Goal: Transaction & Acquisition: Purchase product/service

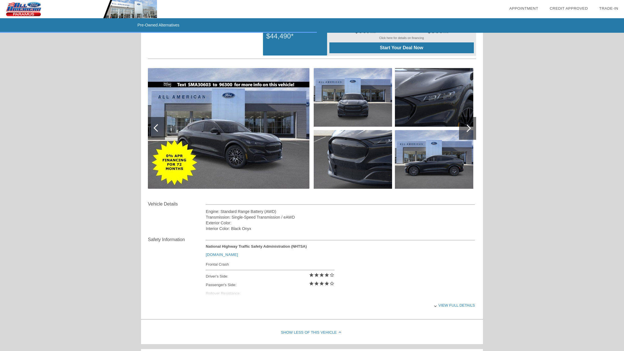
scroll to position [41, 0]
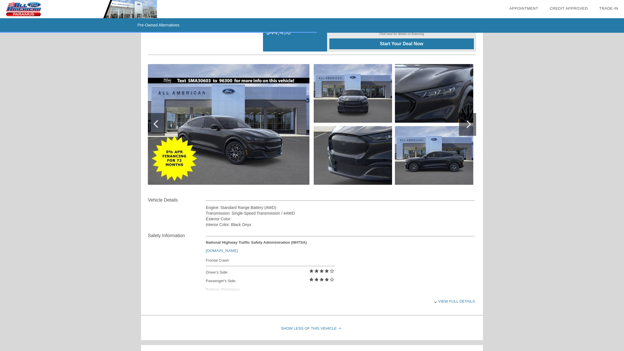
click at [469, 128] on div at bounding box center [467, 124] width 17 height 23
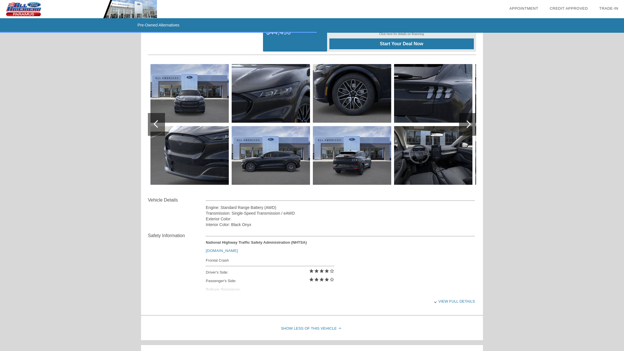
click at [469, 128] on div at bounding box center [467, 124] width 17 height 23
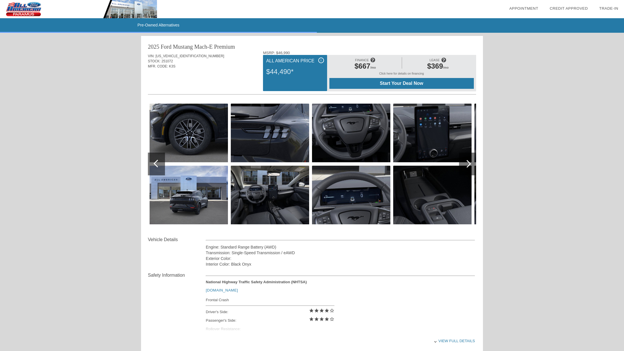
scroll to position [0, 0]
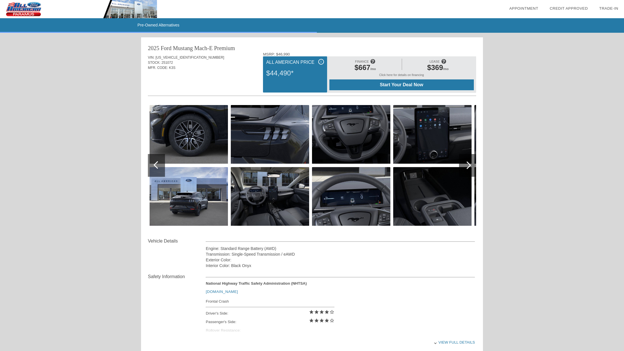
click at [467, 164] on div at bounding box center [467, 166] width 8 height 8
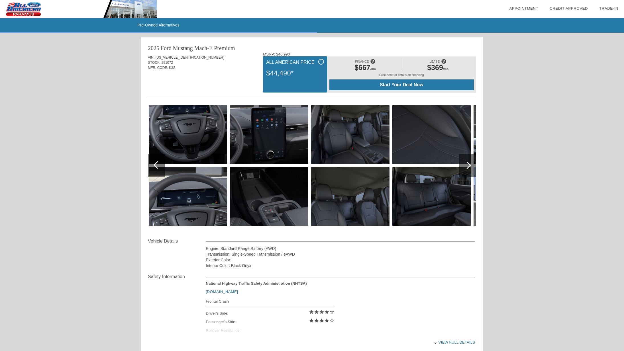
click at [467, 164] on div at bounding box center [467, 166] width 8 height 8
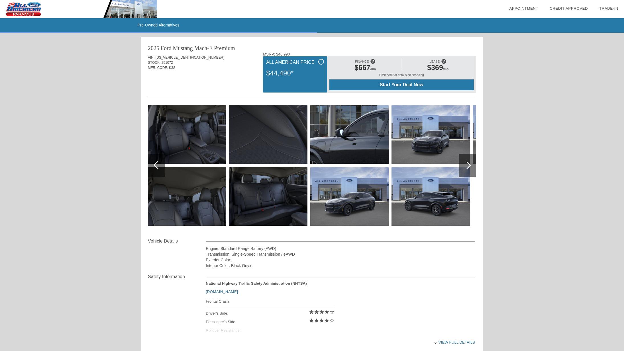
click at [467, 164] on div at bounding box center [467, 166] width 8 height 8
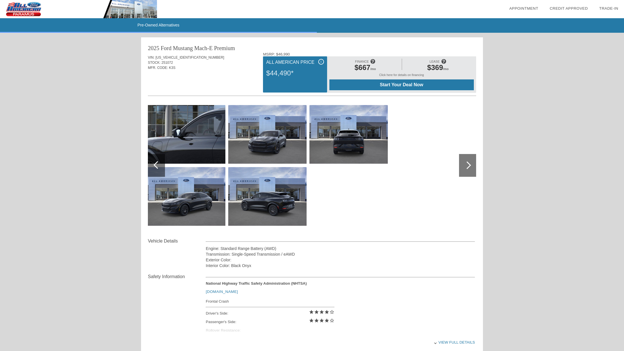
click at [467, 165] on div at bounding box center [467, 166] width 8 height 8
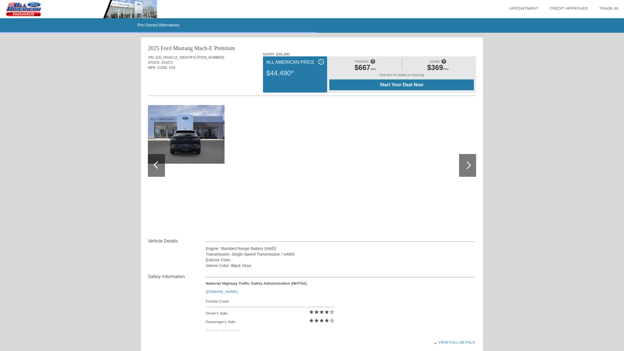
click at [467, 165] on div at bounding box center [467, 166] width 8 height 8
click at [153, 166] on div at bounding box center [156, 165] width 17 height 23
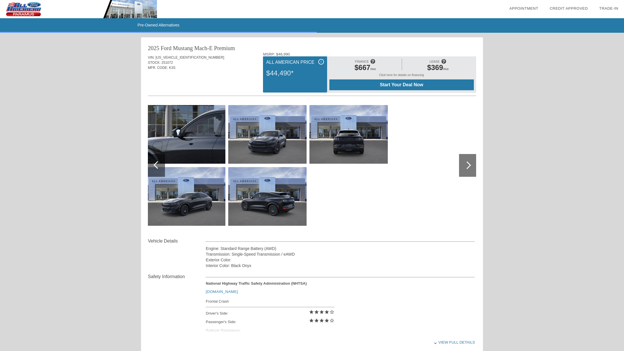
click at [153, 166] on div at bounding box center [156, 165] width 17 height 23
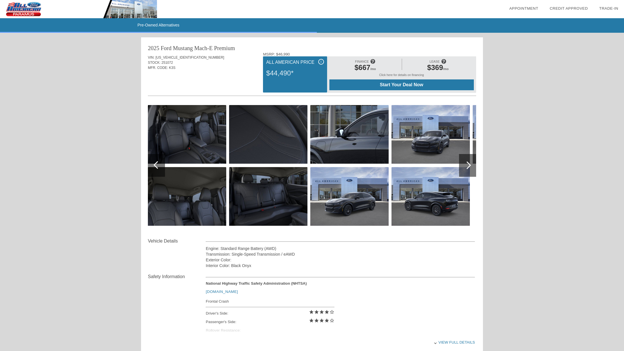
click at [153, 166] on div at bounding box center [156, 165] width 17 height 23
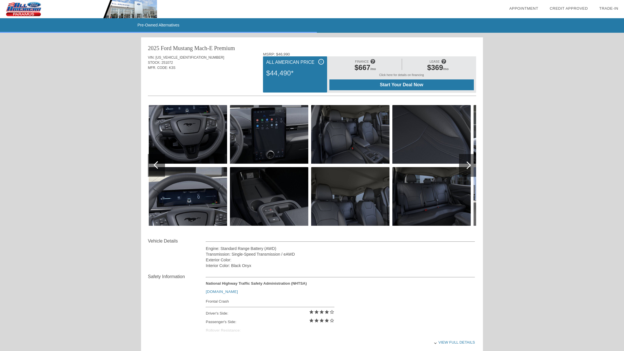
click at [153, 166] on div at bounding box center [156, 165] width 17 height 23
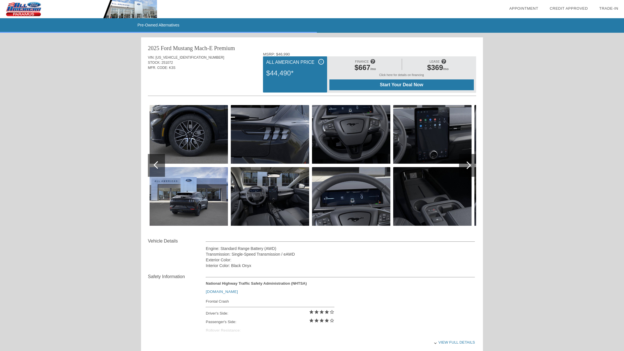
click at [153, 166] on div at bounding box center [156, 165] width 17 height 23
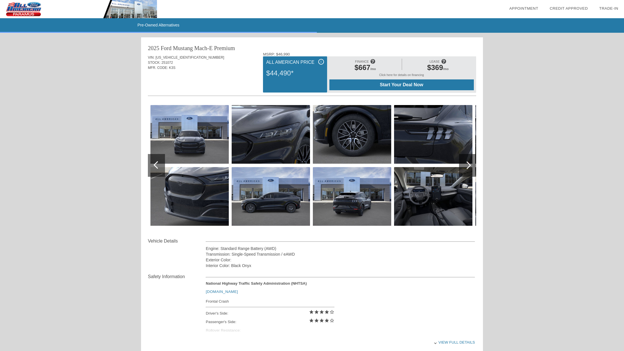
click at [153, 166] on div at bounding box center [156, 165] width 17 height 23
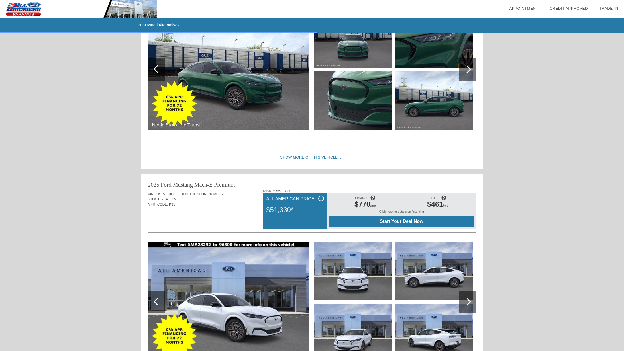
scroll to position [446, 0]
click at [321, 158] on div "Show More of this Vehicle" at bounding box center [312, 157] width 342 height 23
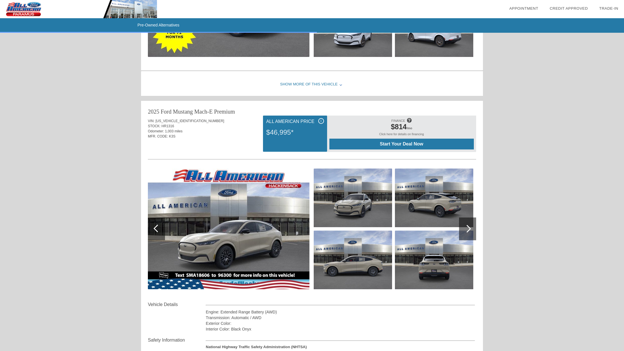
scroll to position [879, 0]
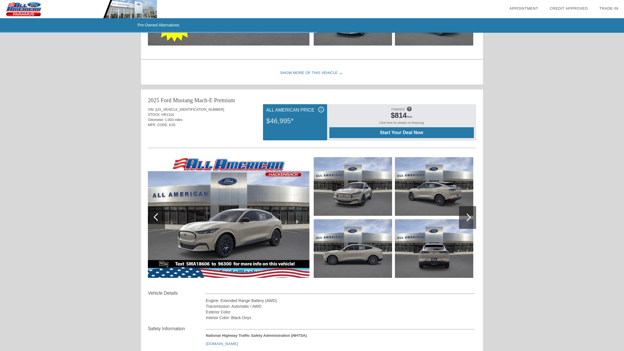
click at [471, 219] on div at bounding box center [467, 217] width 17 height 23
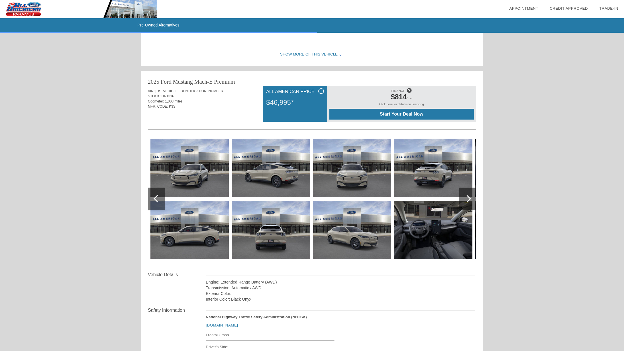
scroll to position [901, 0]
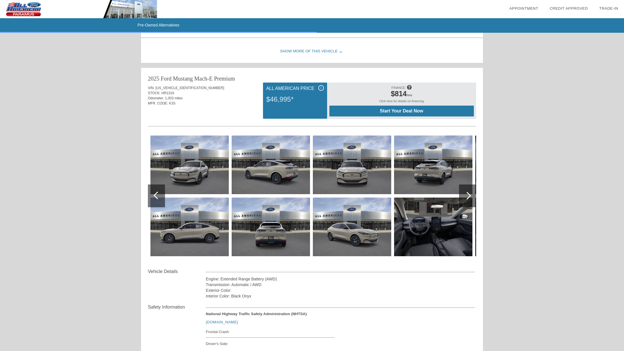
click at [468, 193] on div at bounding box center [467, 196] width 17 height 23
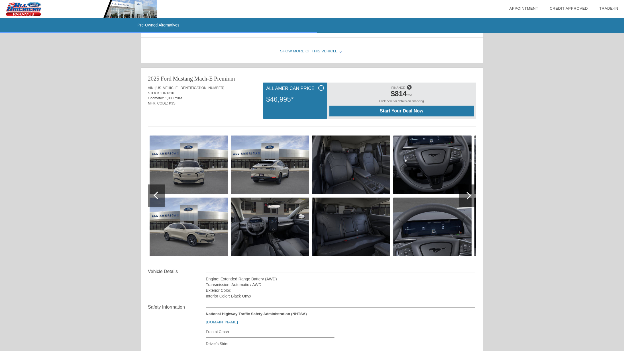
click at [468, 196] on div at bounding box center [467, 196] width 8 height 8
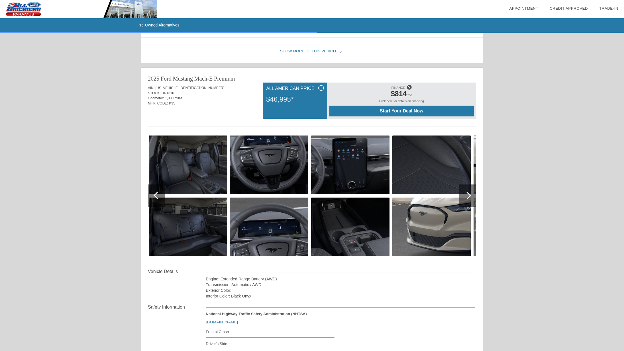
click at [468, 196] on div at bounding box center [467, 196] width 8 height 8
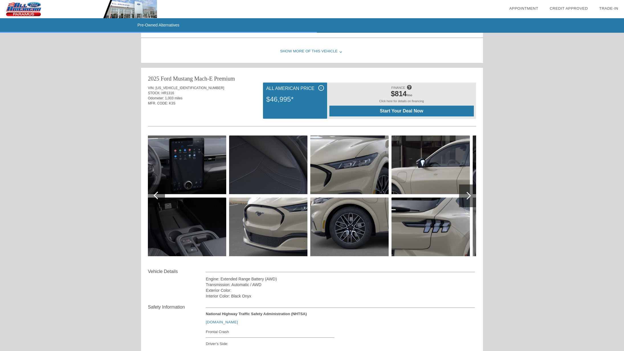
click at [469, 196] on div at bounding box center [467, 196] width 8 height 8
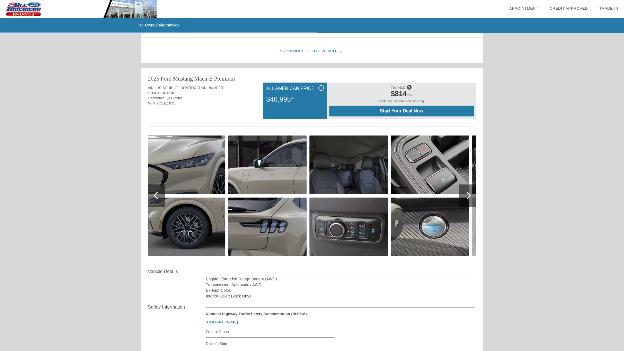
click at [469, 196] on div at bounding box center [467, 196] width 8 height 8
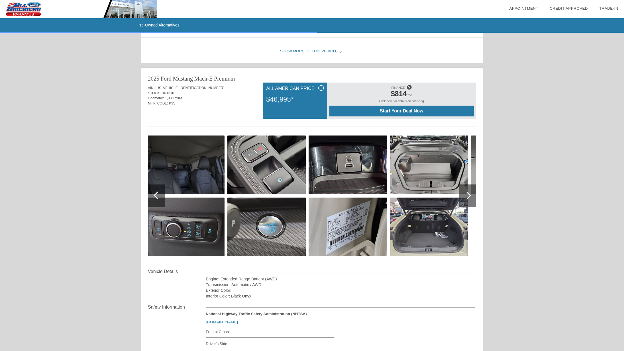
click at [469, 196] on div at bounding box center [467, 196] width 8 height 8
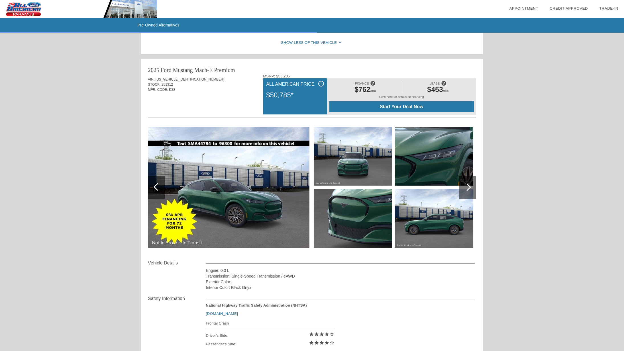
scroll to position [325, 0]
